Goal: Task Accomplishment & Management: Manage account settings

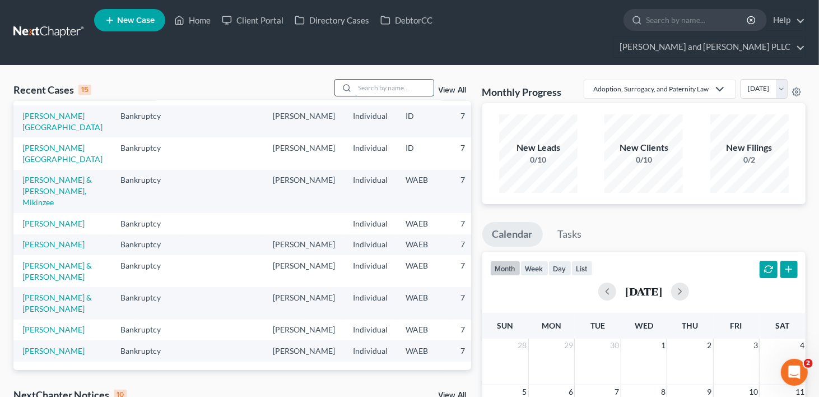
click at [387, 80] on input "search" at bounding box center [394, 88] width 78 height 16
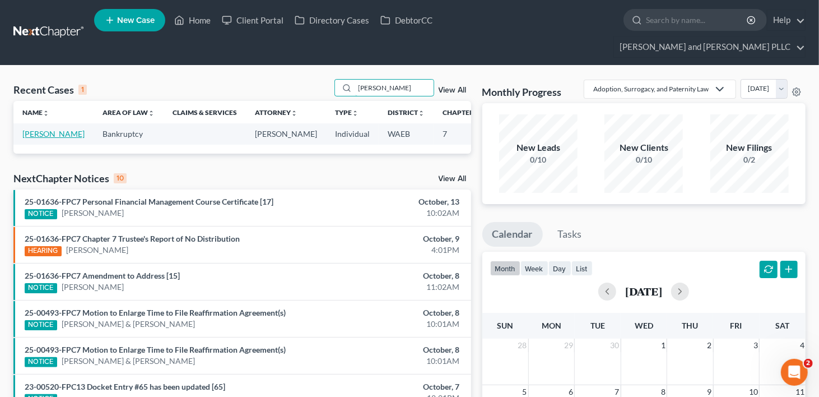
type input "[PERSON_NAME]"
click at [34, 129] on link "[PERSON_NAME]" at bounding box center [53, 134] width 62 height 10
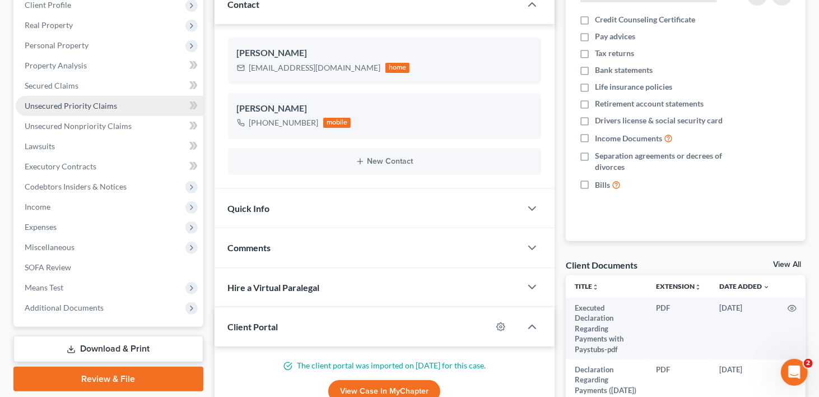
scroll to position [280, 0]
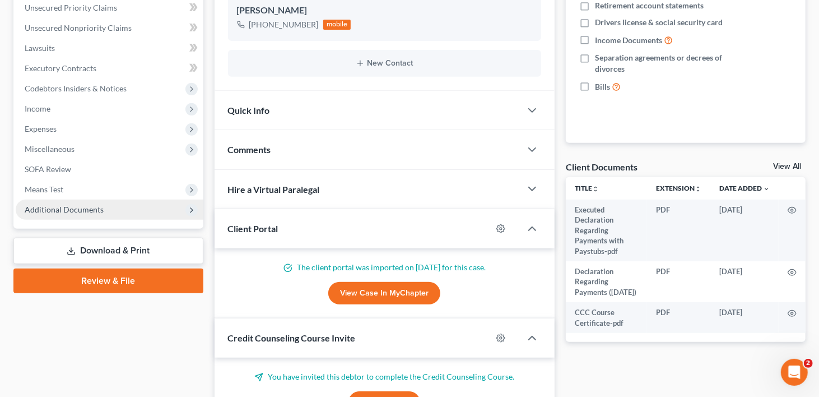
click at [39, 204] on span "Additional Documents" at bounding box center [64, 209] width 79 height 10
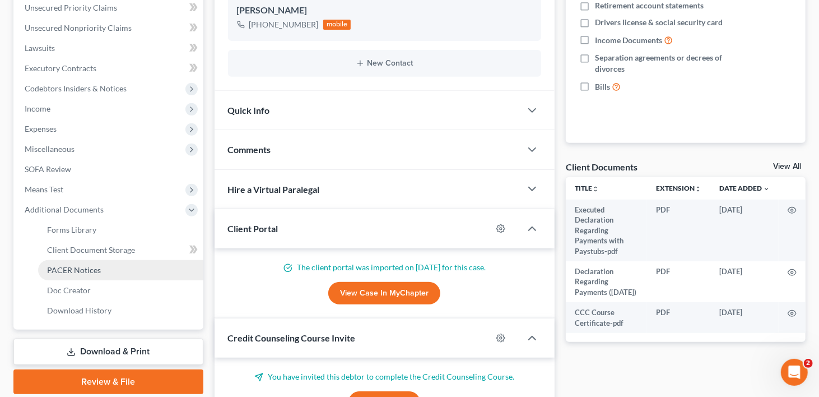
click at [65, 265] on span "PACER Notices" at bounding box center [74, 270] width 54 height 10
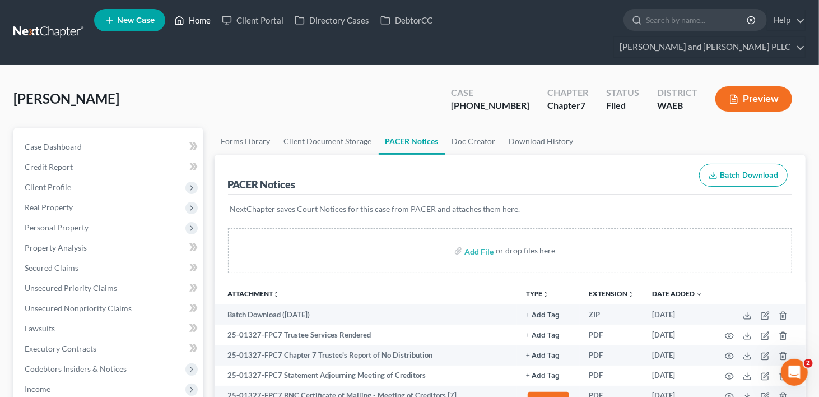
click at [204, 20] on link "Home" at bounding box center [193, 20] width 48 height 20
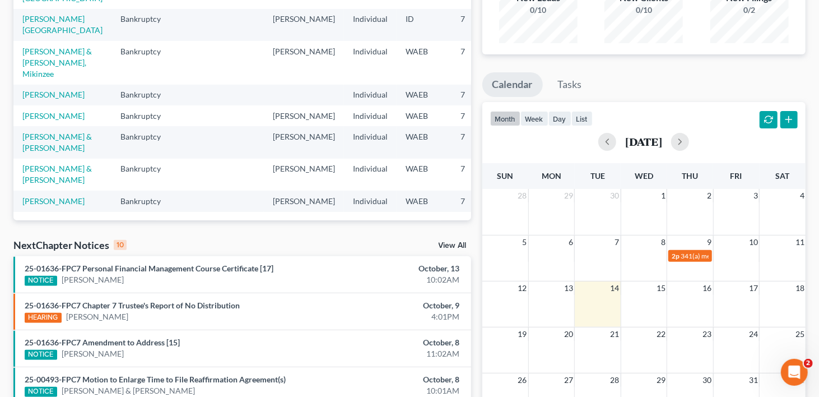
scroll to position [224, 0]
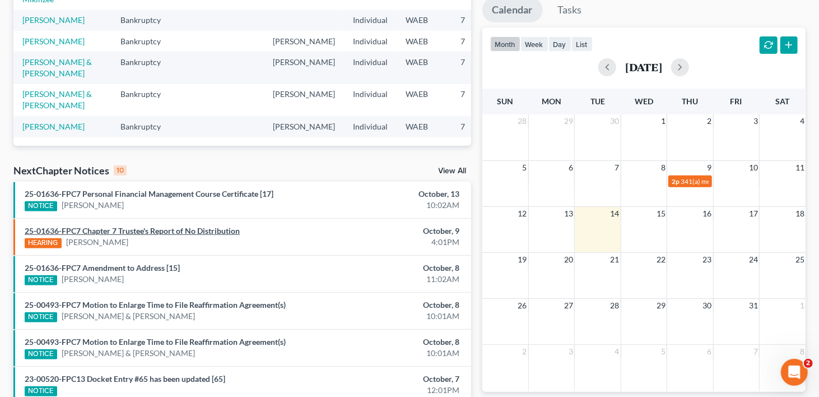
click at [75, 226] on link "25-01636-FPC7 Chapter 7 Trustee's Report of No Distribution" at bounding box center [132, 231] width 215 height 10
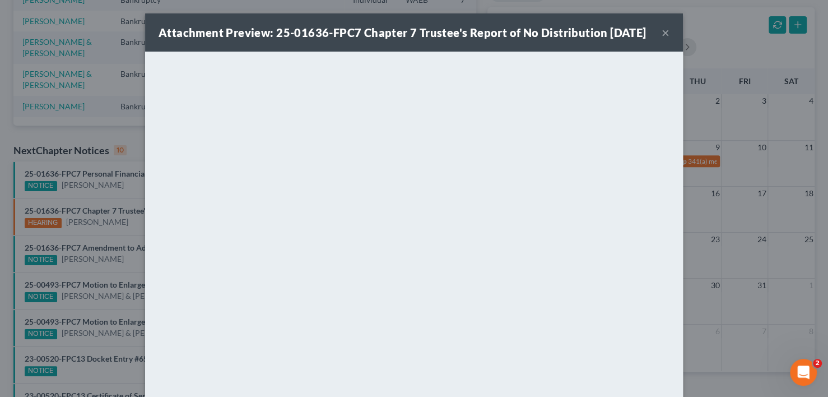
click at [662, 39] on button "×" at bounding box center [666, 32] width 8 height 13
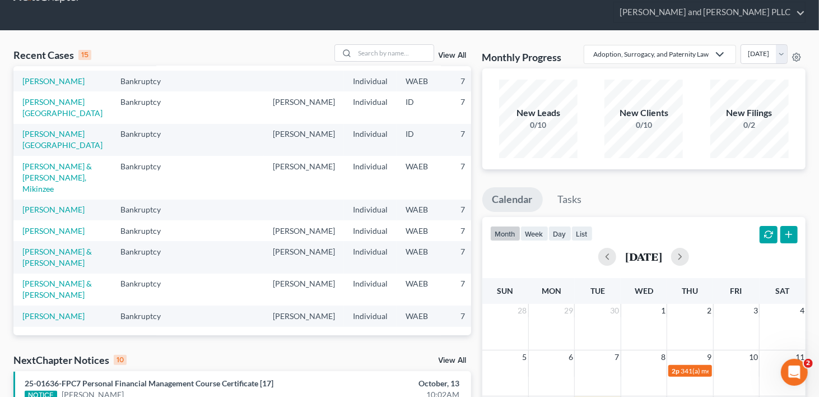
scroll to position [0, 0]
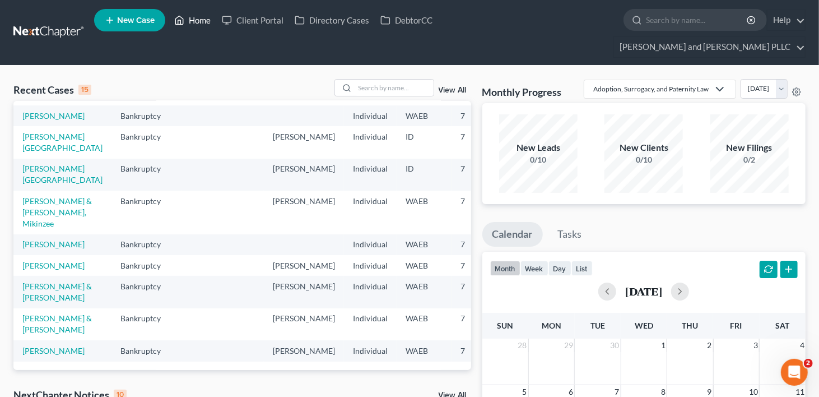
click at [198, 26] on link "Home" at bounding box center [193, 20] width 48 height 20
click at [50, 276] on td "[PERSON_NAME] & [PERSON_NAME]" at bounding box center [62, 292] width 98 height 32
click at [41, 281] on link "[PERSON_NAME] & [PERSON_NAME]" at bounding box center [56, 291] width 69 height 21
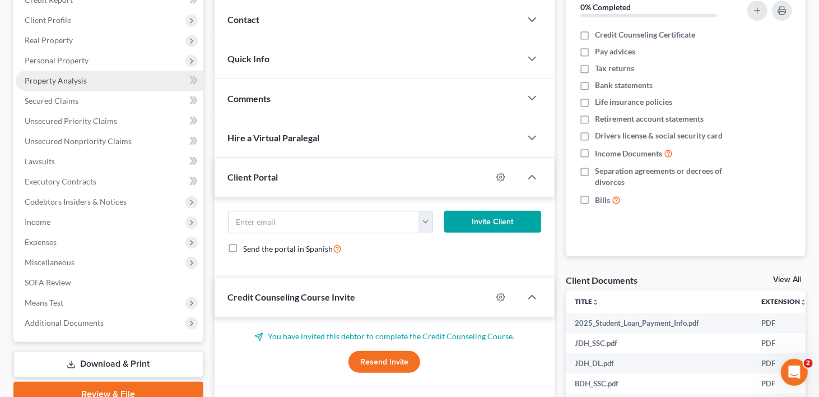
scroll to position [168, 0]
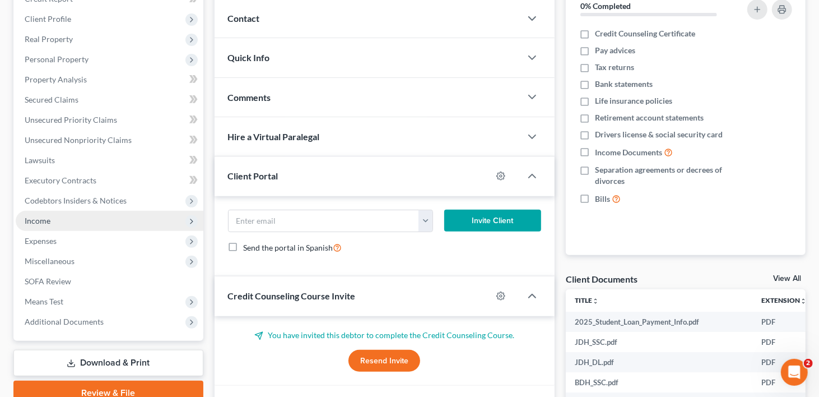
click at [36, 216] on span "Income" at bounding box center [38, 221] width 26 height 10
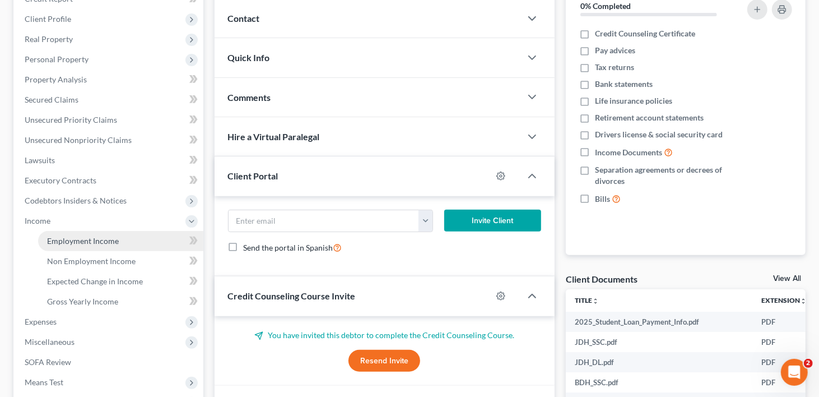
click at [67, 236] on span "Employment Income" at bounding box center [83, 241] width 72 height 10
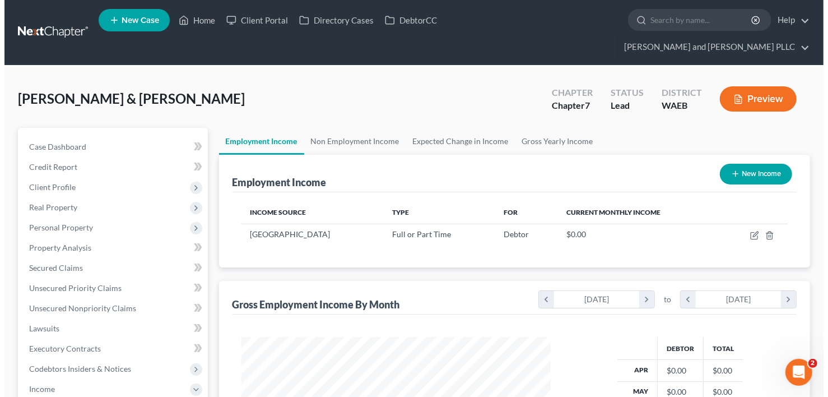
scroll to position [199, 332]
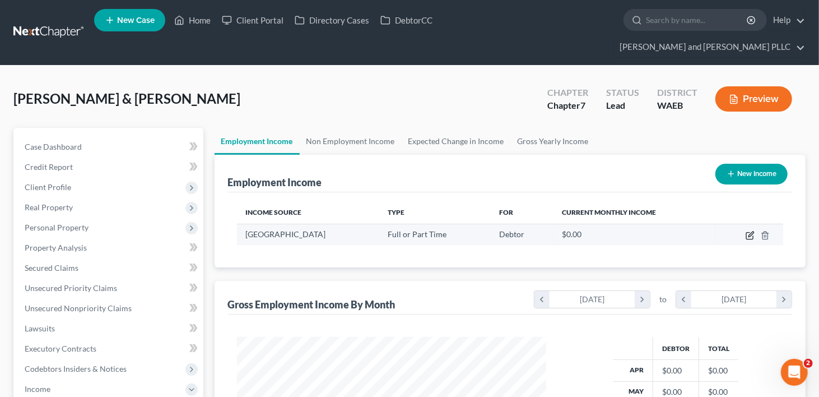
click at [747, 231] on icon "button" at bounding box center [750, 235] width 9 height 9
select select "0"
select select "50"
select select "2"
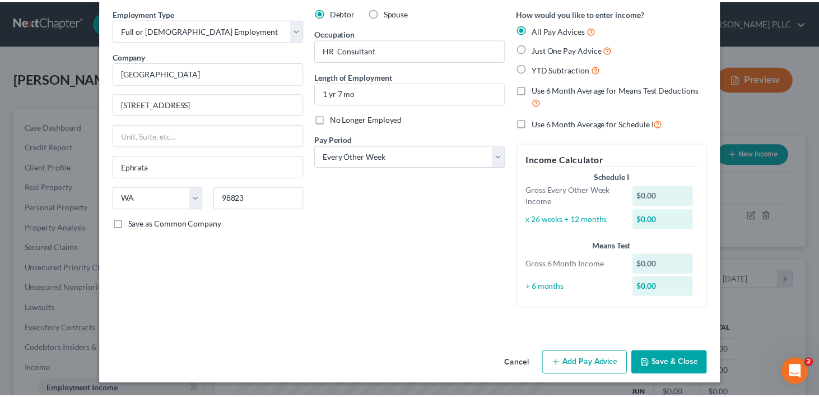
scroll to position [0, 0]
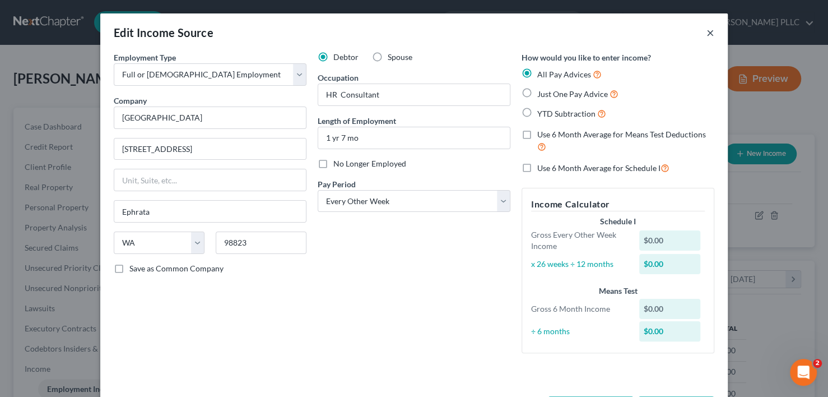
click at [706, 30] on button "×" at bounding box center [710, 32] width 8 height 13
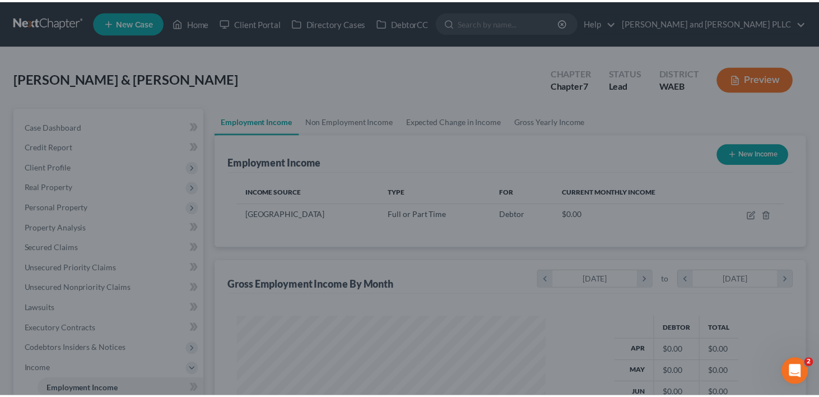
scroll to position [559975, 559843]
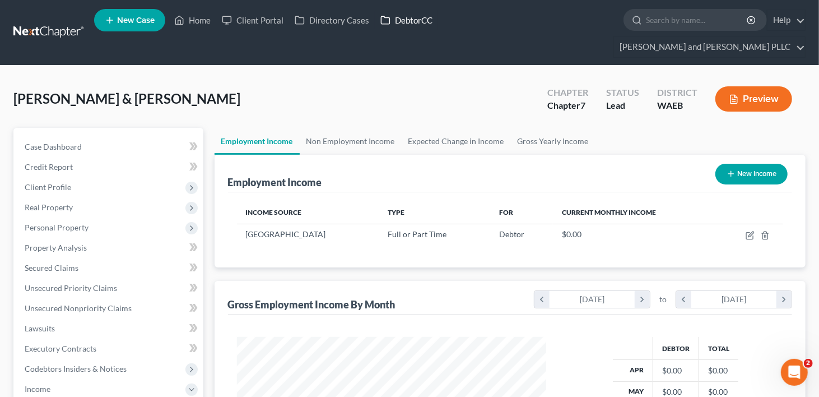
click at [427, 21] on link "DebtorCC" at bounding box center [406, 20] width 63 height 20
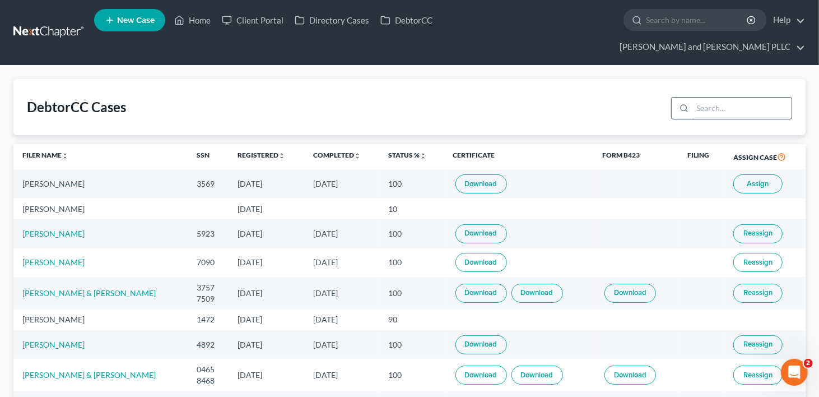
click at [751, 97] on input "search" at bounding box center [741, 107] width 99 height 21
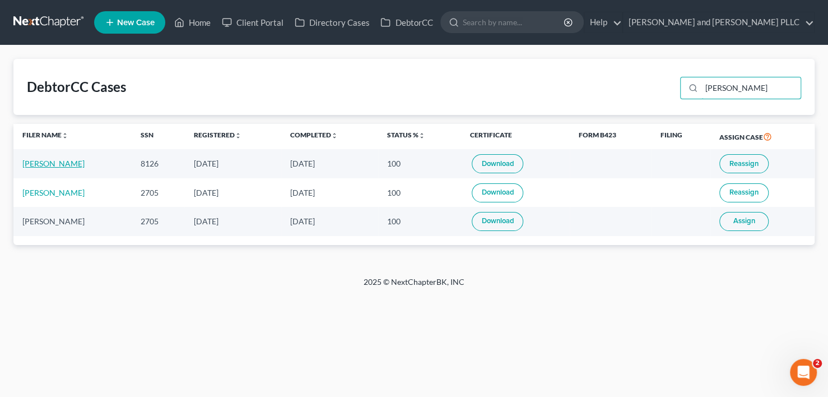
type input "[PERSON_NAME]"
click at [43, 164] on link "[PERSON_NAME]" at bounding box center [53, 164] width 62 height 10
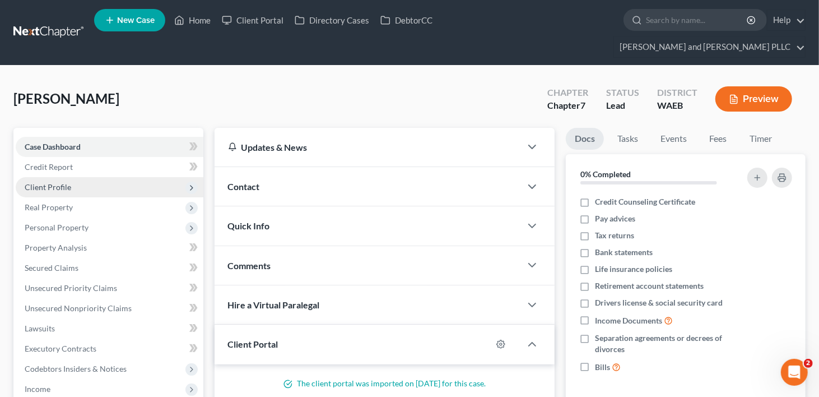
click at [68, 182] on span "Client Profile" at bounding box center [48, 187] width 46 height 10
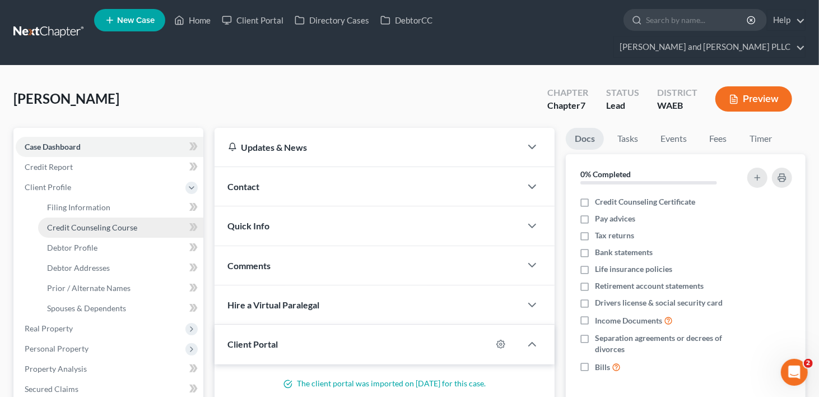
click at [77, 222] on span "Credit Counseling Course" at bounding box center [92, 227] width 90 height 10
